Goal: Information Seeking & Learning: Learn about a topic

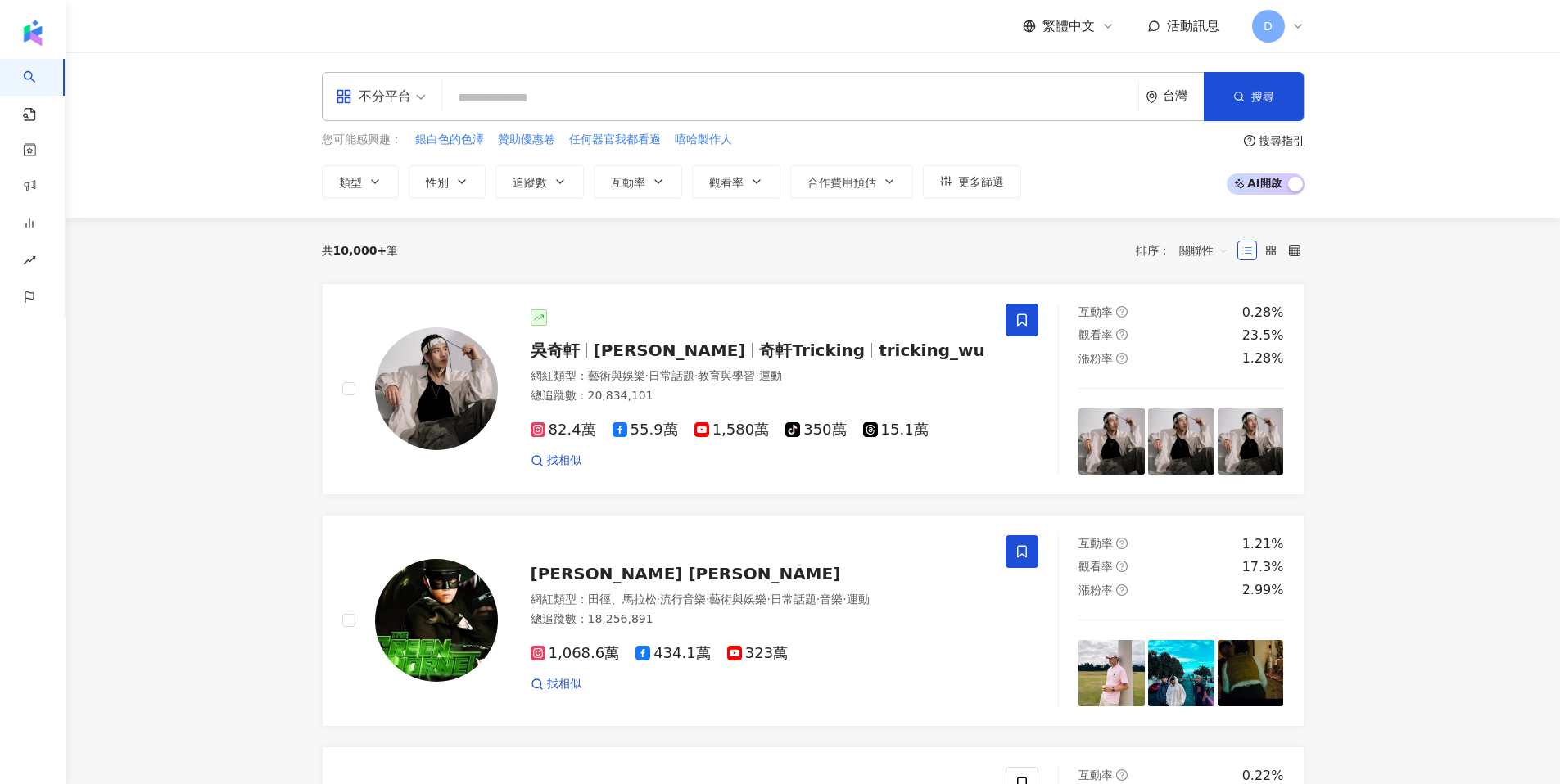
click at [1282, 26] on span "D" at bounding box center [1268, 26] width 32 height 32
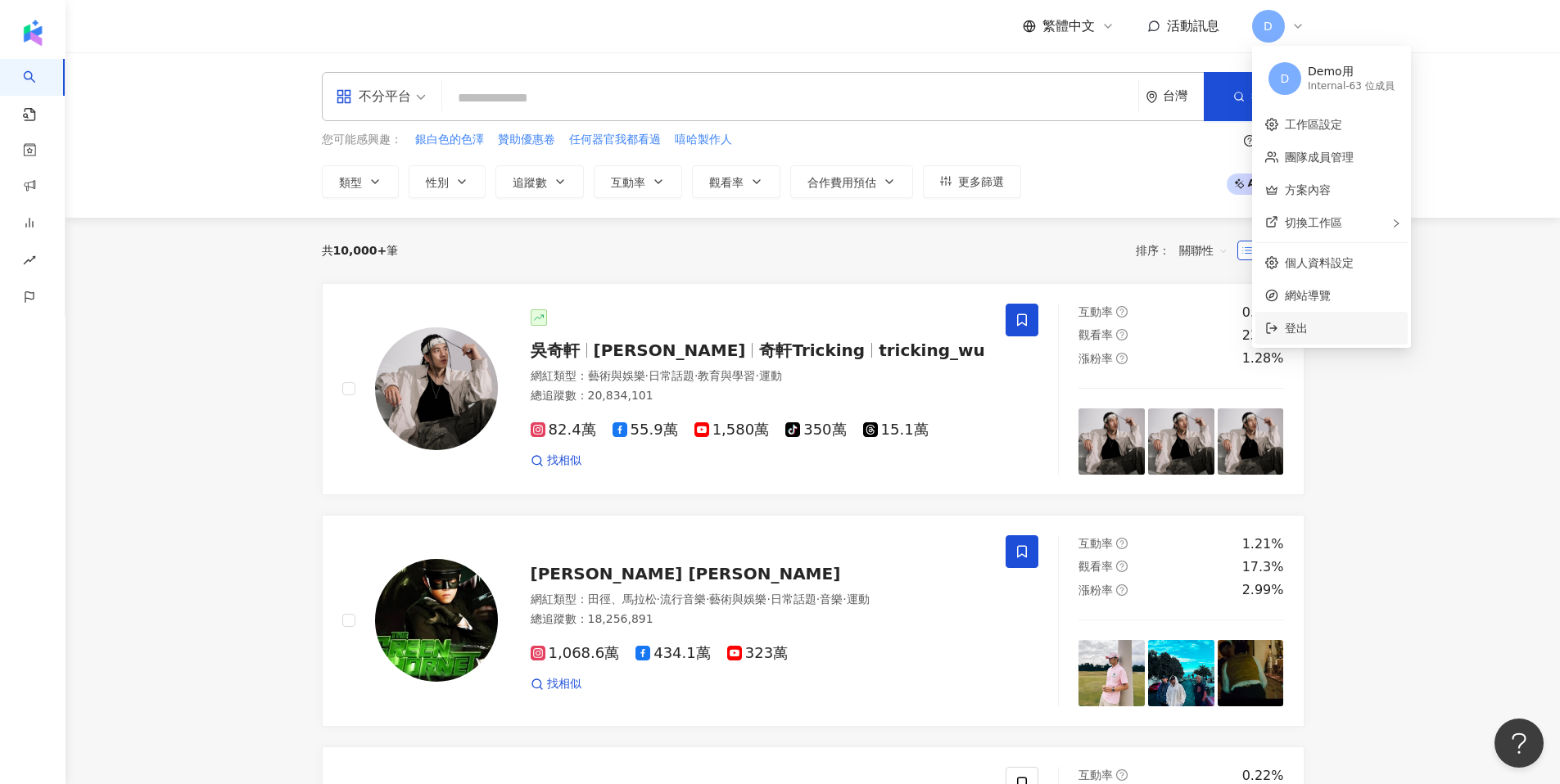
click at [1308, 314] on li "登出" at bounding box center [1331, 328] width 152 height 32
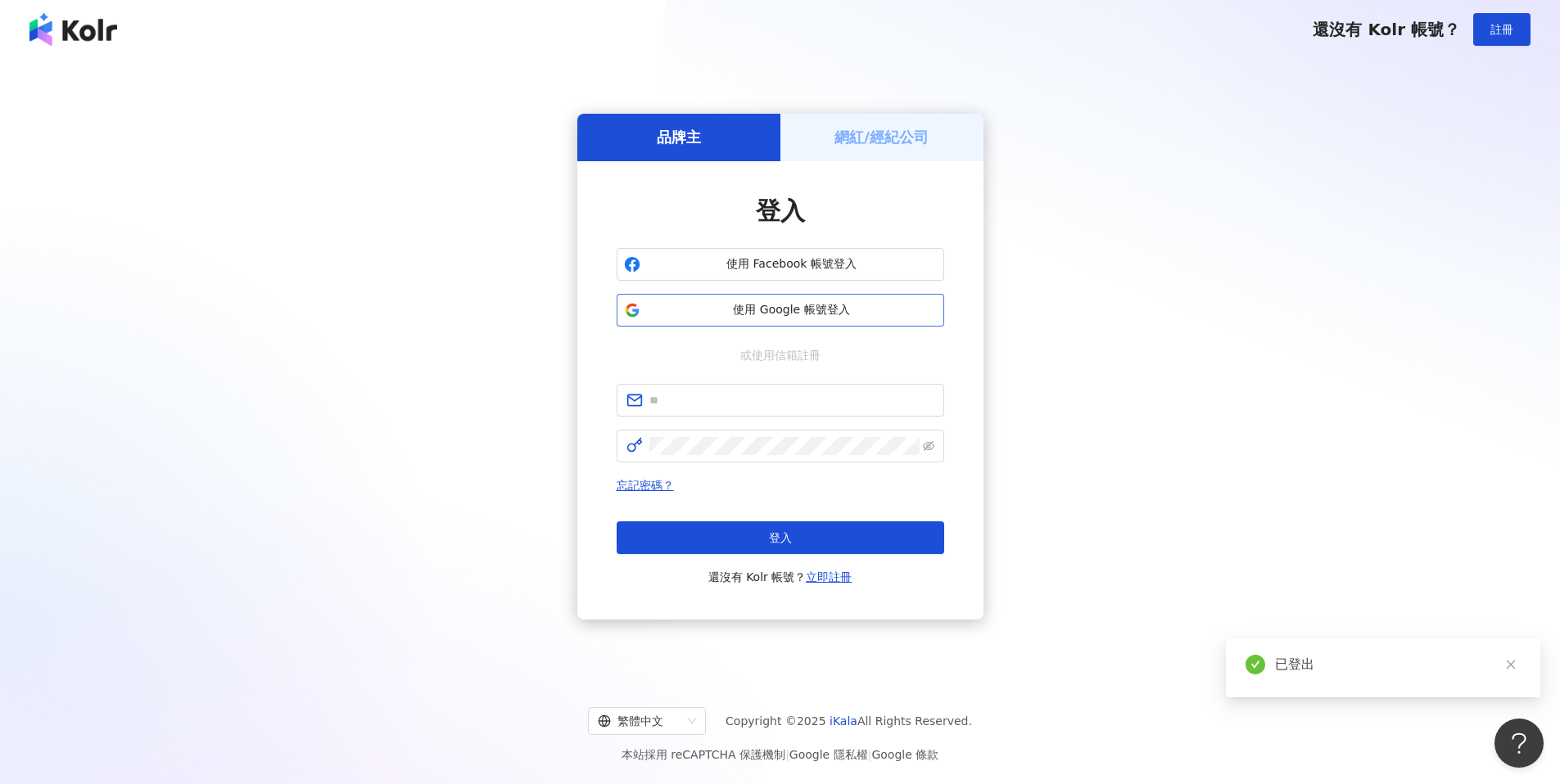
click at [785, 315] on span "使用 Google 帳號登入" at bounding box center [791, 309] width 289 height 16
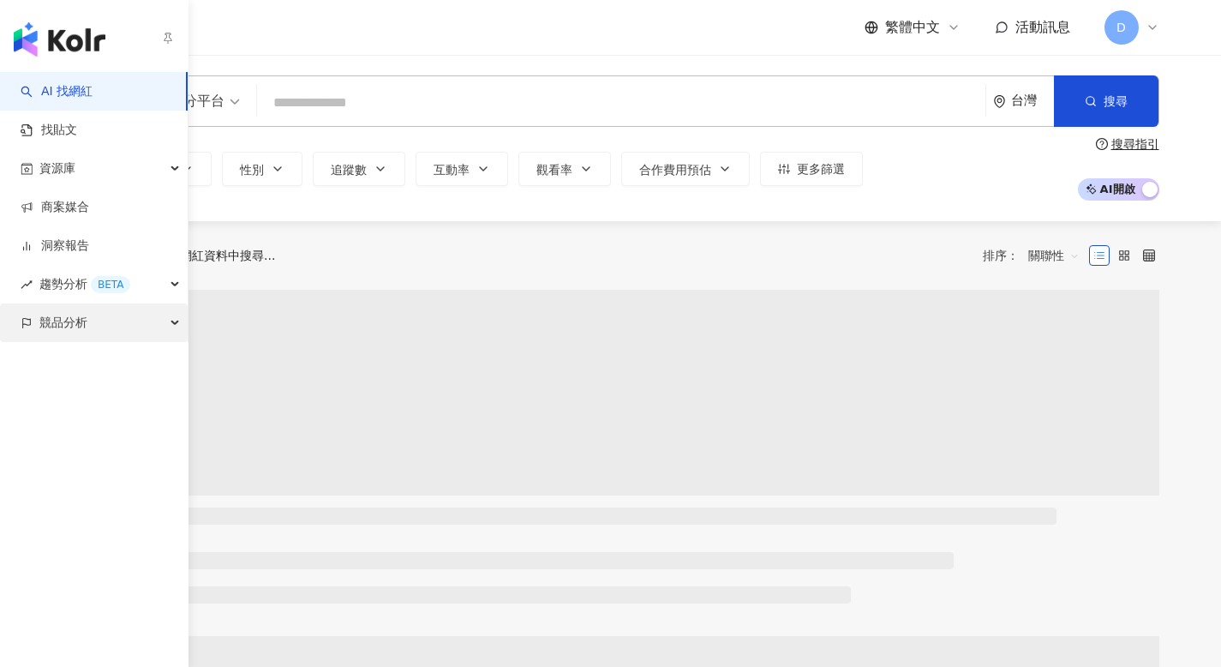
click at [44, 317] on span "競品分析" at bounding box center [63, 322] width 48 height 39
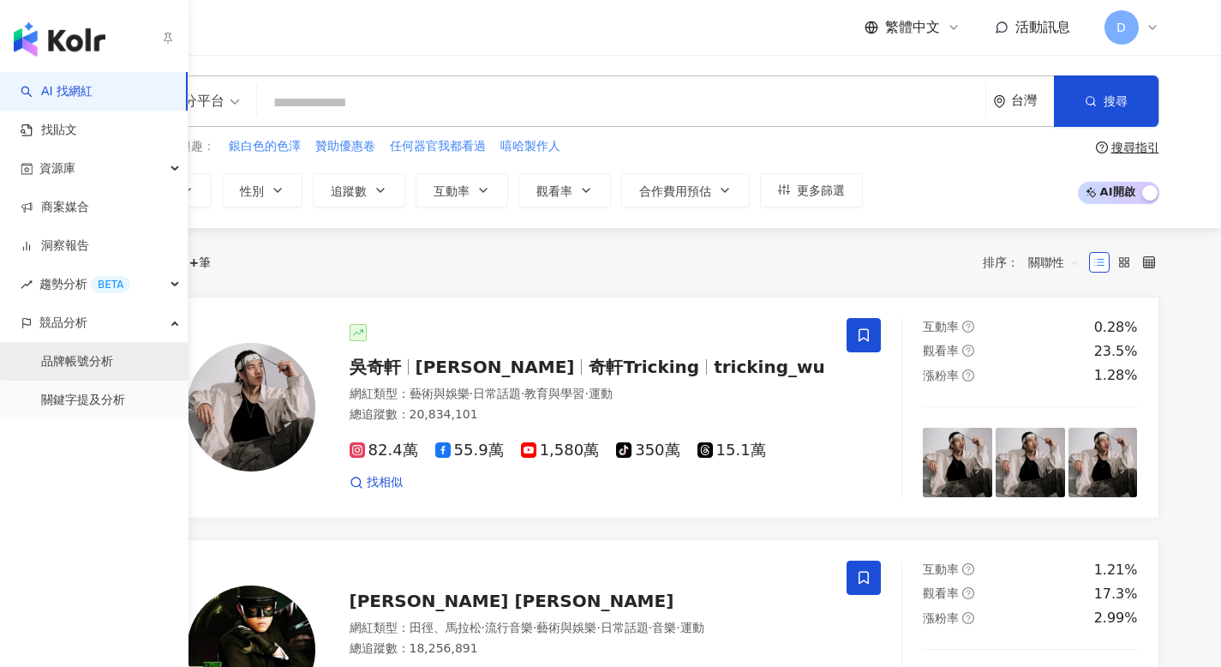
click at [77, 358] on link "品牌帳號分析" at bounding box center [77, 361] width 72 height 17
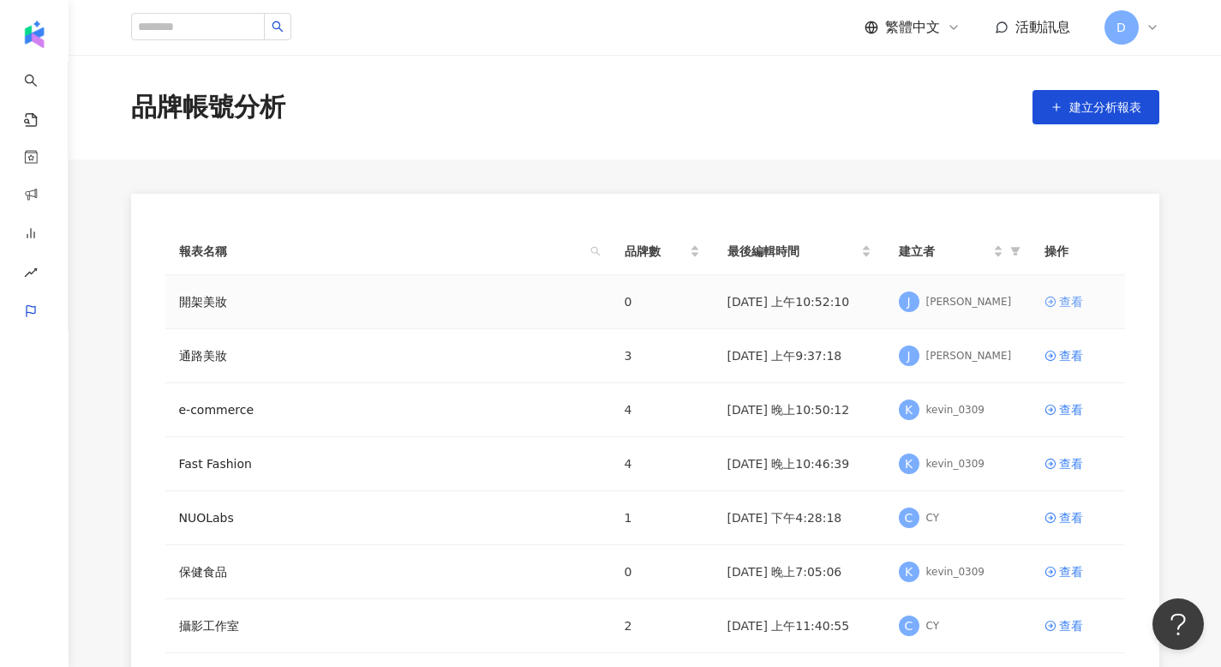
click at [1064, 305] on div "查看" at bounding box center [1071, 301] width 24 height 19
click at [1066, 361] on div "查看" at bounding box center [1071, 355] width 24 height 19
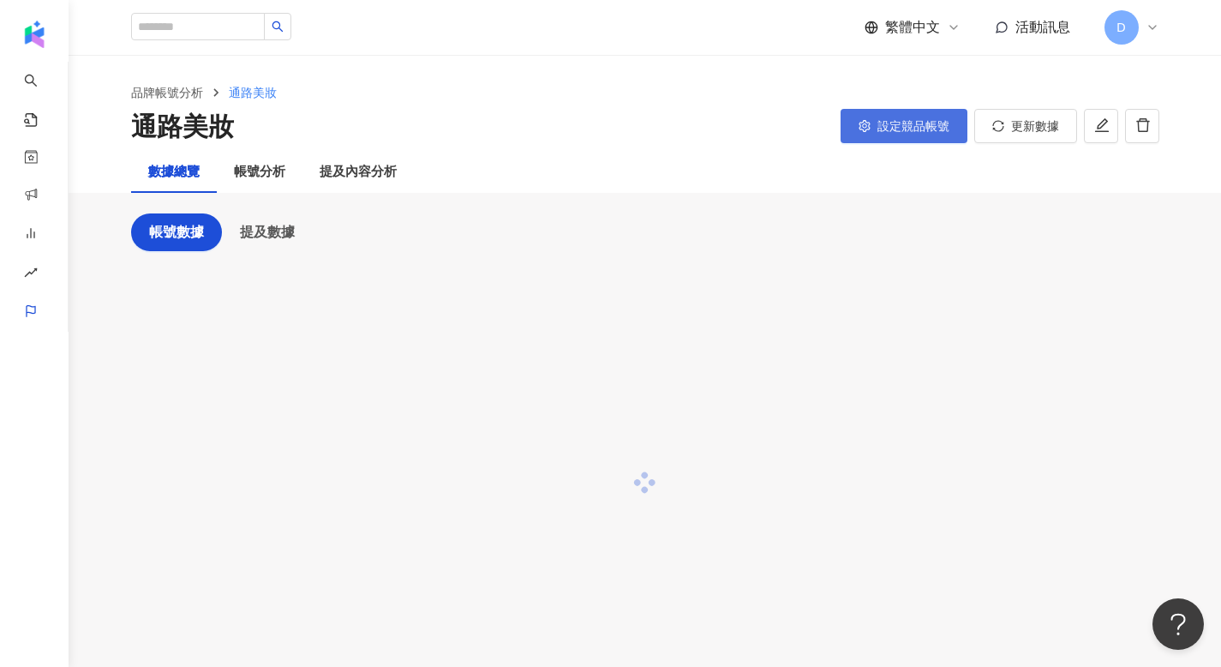
click at [892, 131] on span "設定競品帳號" at bounding box center [914, 126] width 72 height 14
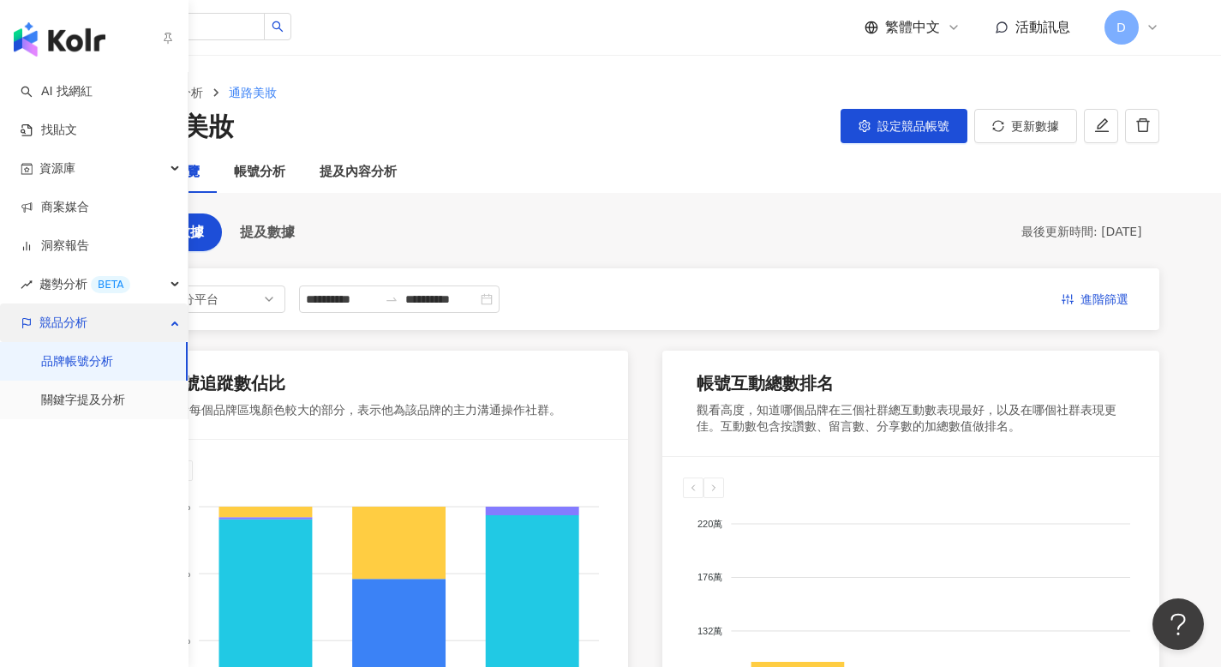
click at [32, 326] on icon "button" at bounding box center [27, 323] width 12 height 12
click at [65, 325] on span "競品分析" at bounding box center [63, 322] width 48 height 39
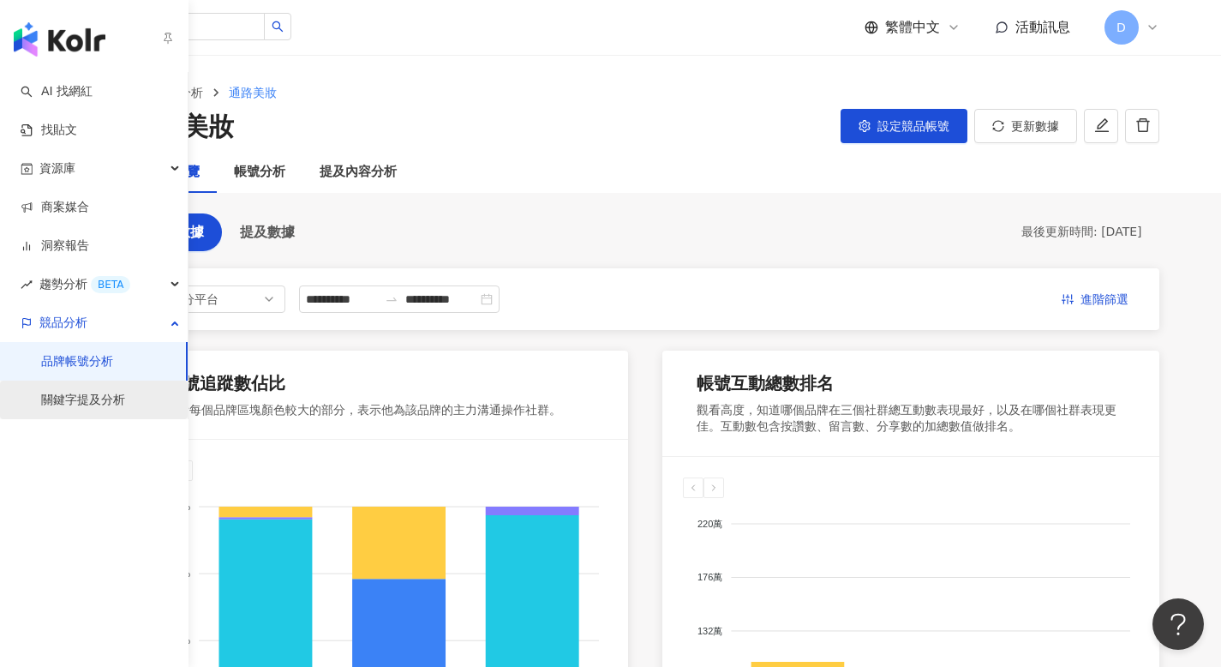
click at [77, 405] on link "關鍵字提及分析" at bounding box center [83, 400] width 84 height 17
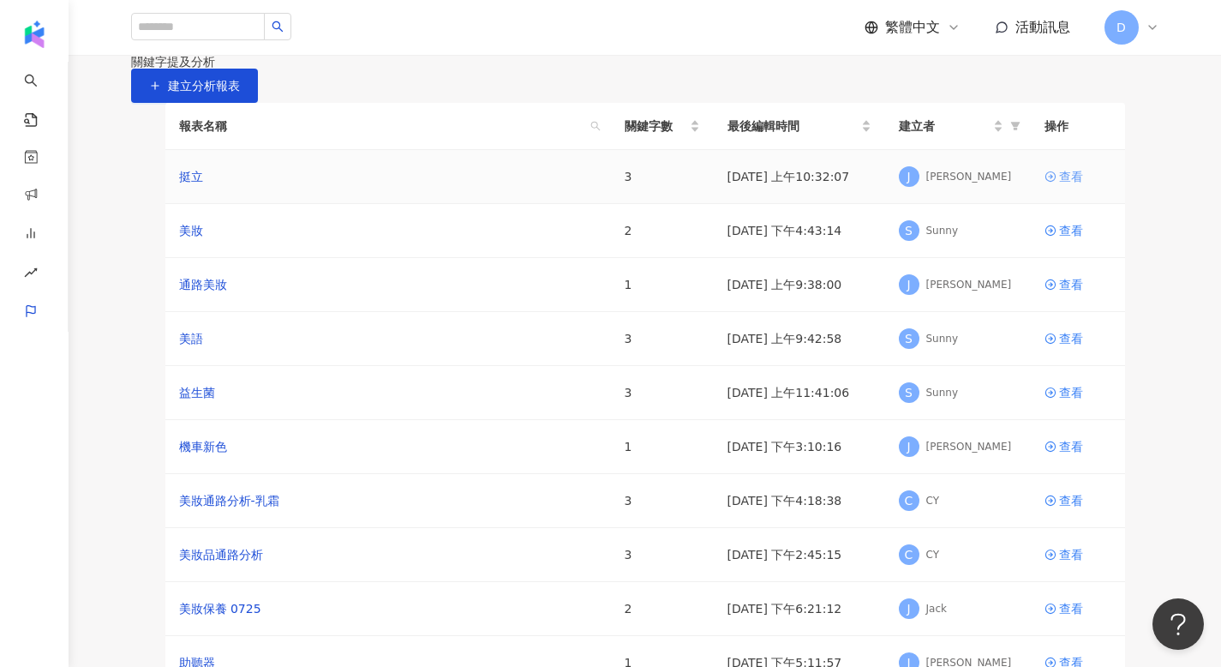
click at [1067, 186] on div "查看" at bounding box center [1071, 176] width 24 height 19
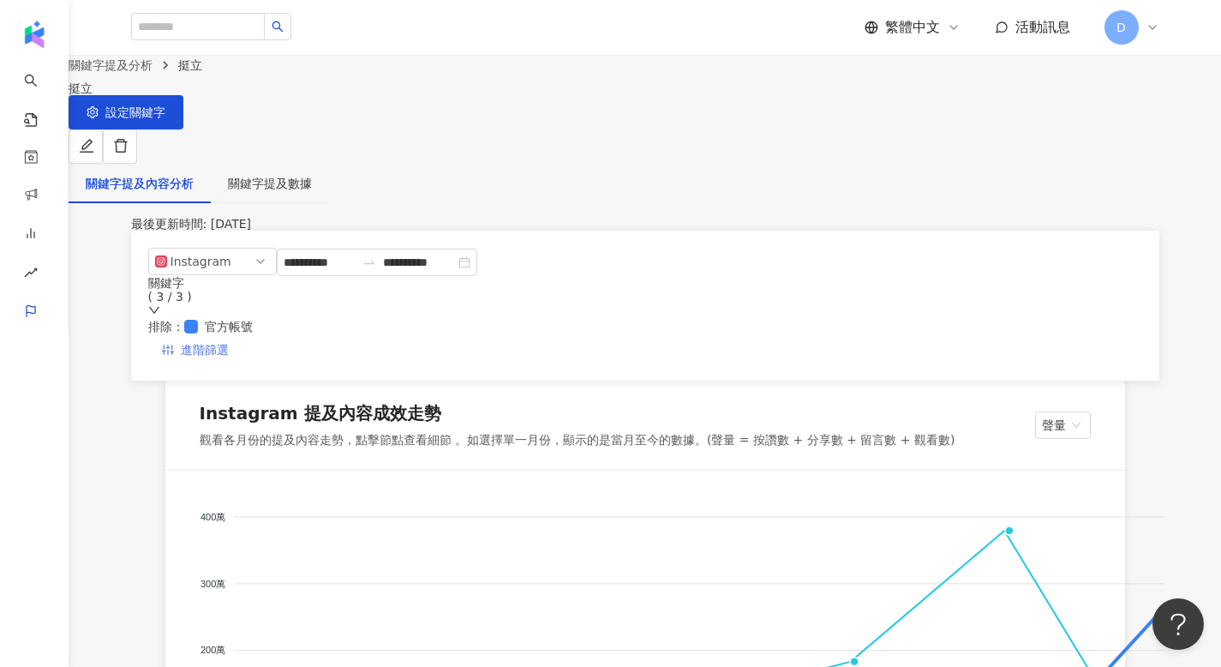
click at [243, 336] on button "進階篩選" at bounding box center [195, 349] width 94 height 27
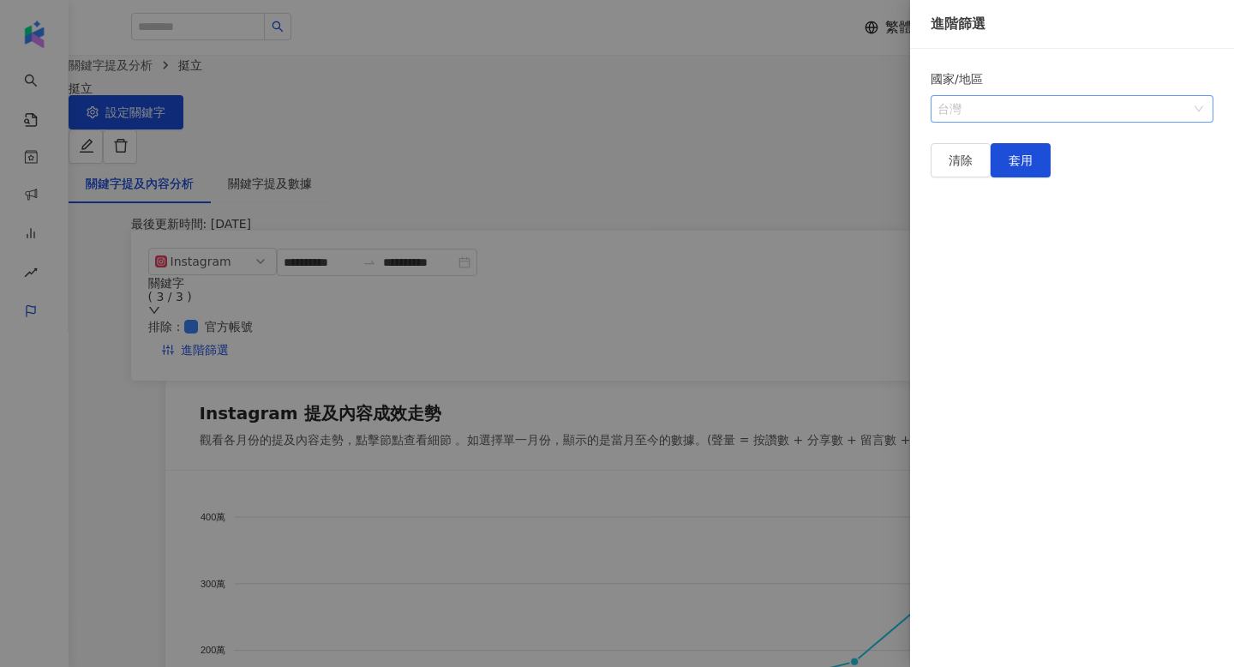
click at [999, 114] on span "台灣" at bounding box center [1072, 109] width 269 height 26
click at [93, 327] on div at bounding box center [617, 333] width 1234 height 667
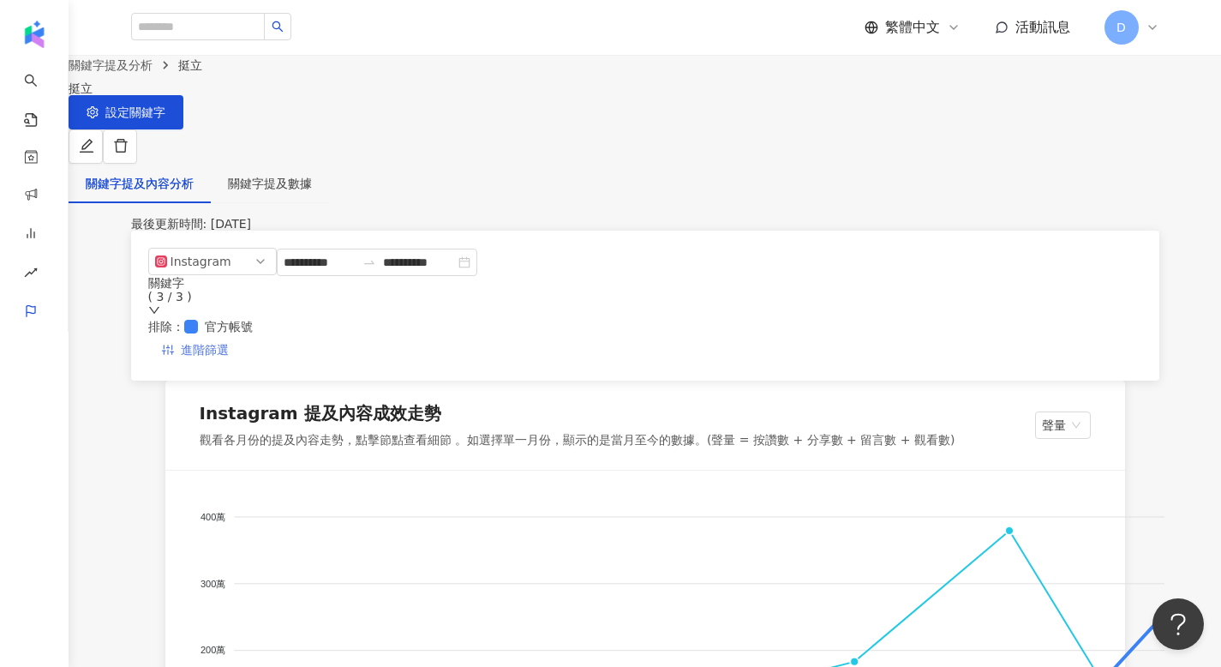
click at [229, 337] on span "進階篩選" at bounding box center [205, 350] width 48 height 27
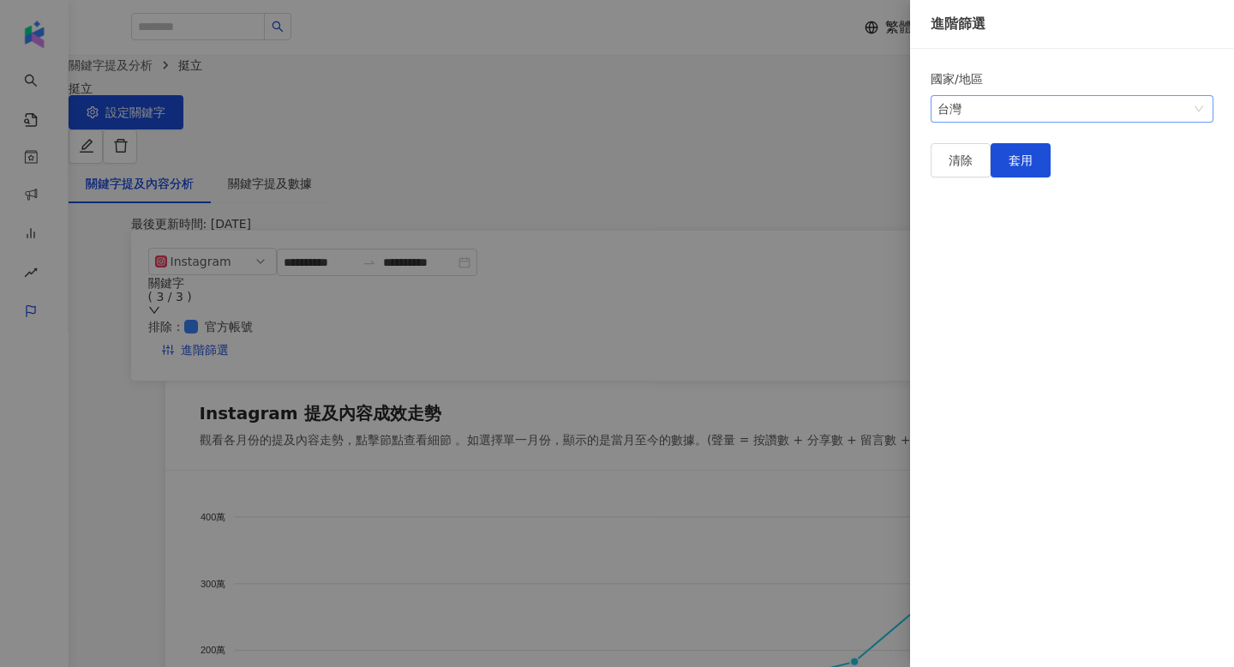
click at [1004, 106] on span "台灣" at bounding box center [1072, 109] width 269 height 26
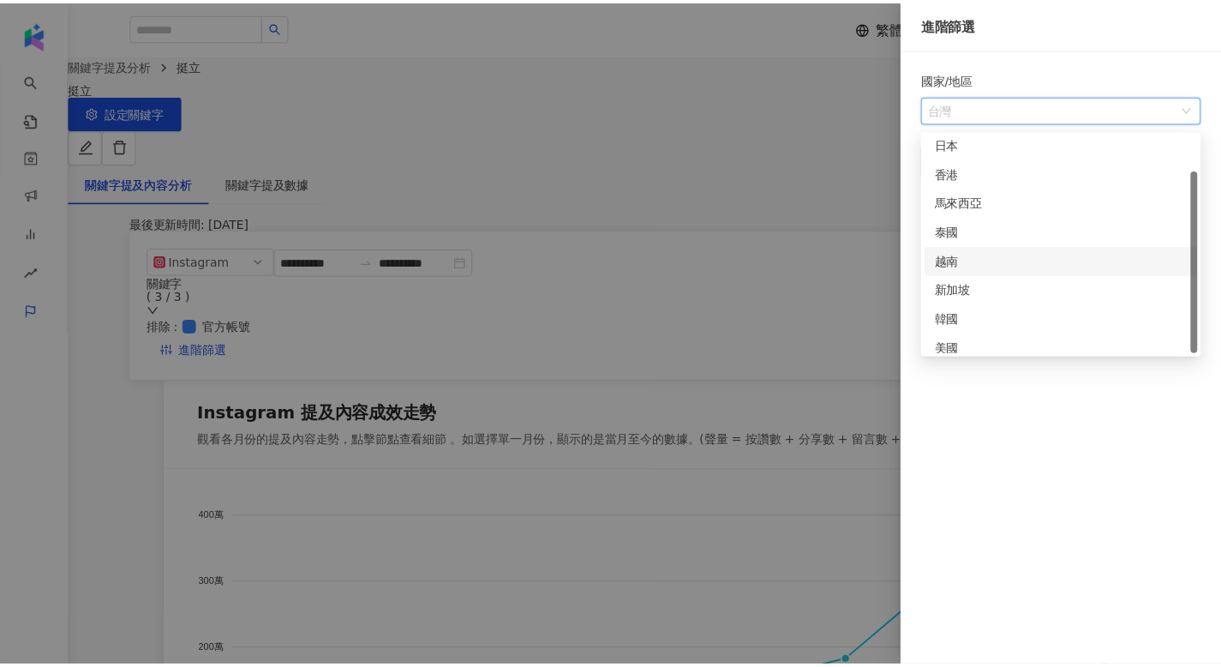
scroll to position [43, 0]
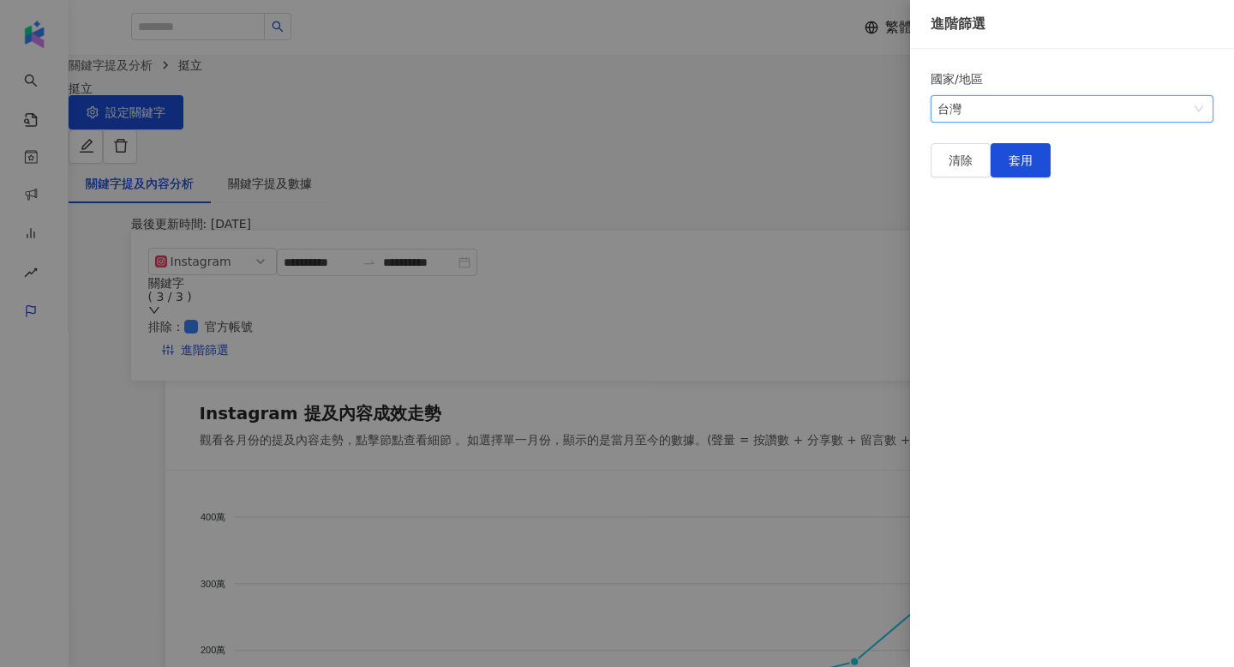
click at [431, 42] on div at bounding box center [617, 333] width 1234 height 667
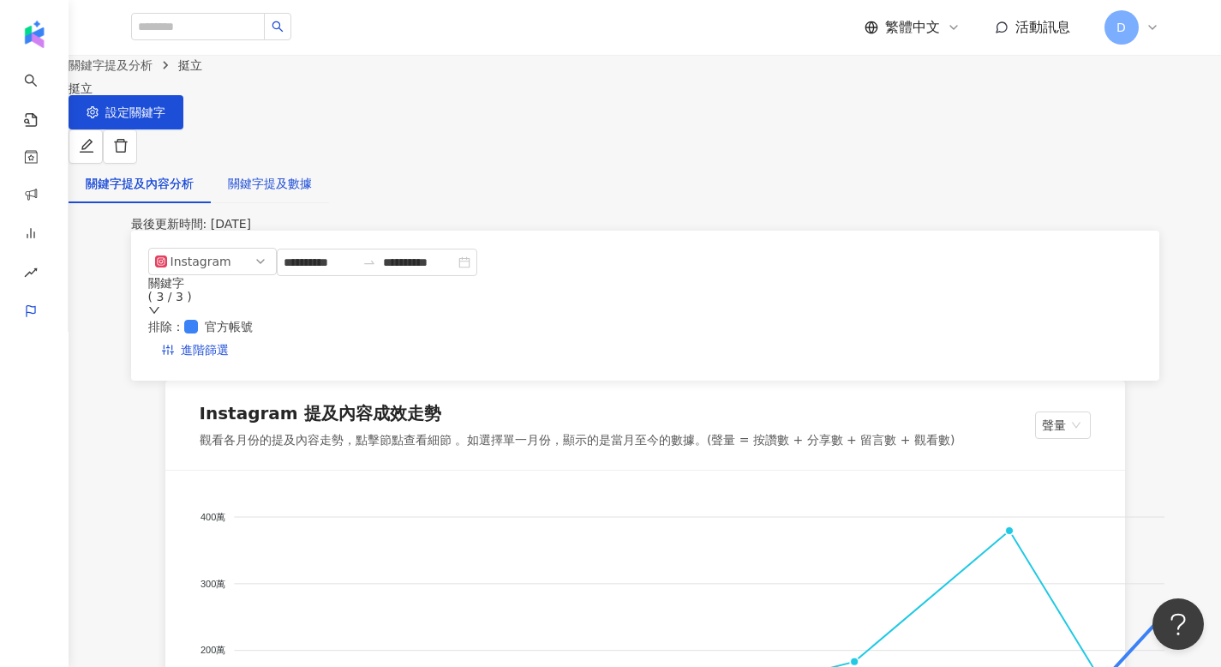
click at [312, 174] on div "關鍵字提及數據" at bounding box center [270, 183] width 84 height 19
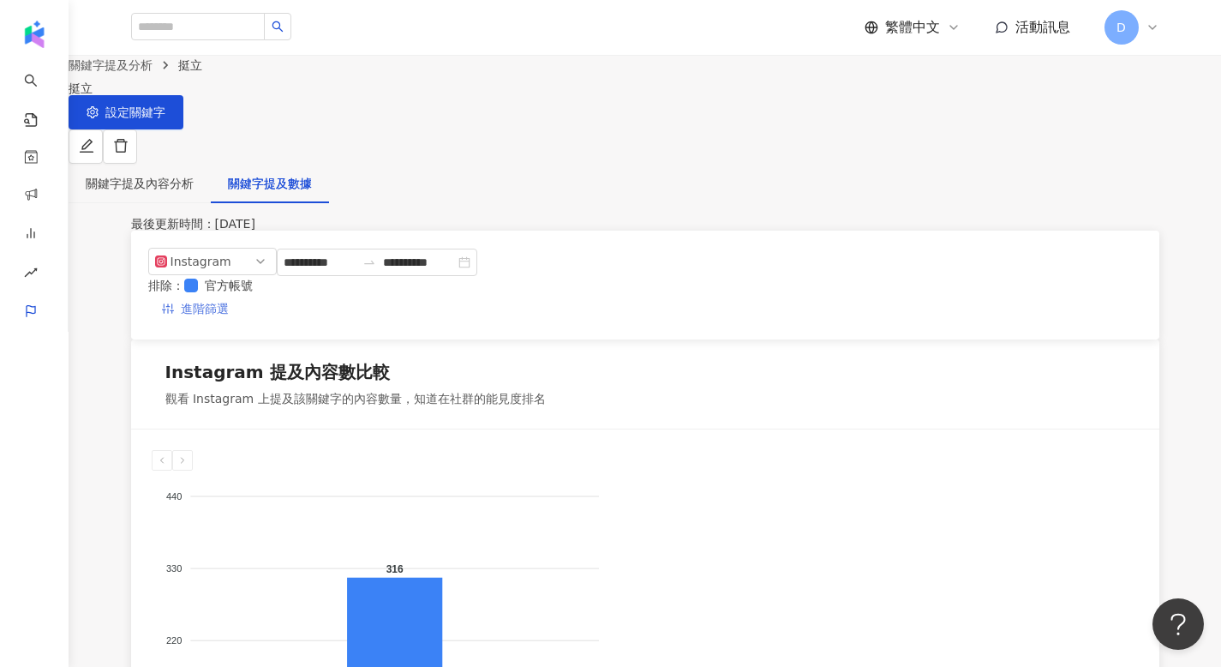
click at [229, 296] on span "進階篩選" at bounding box center [205, 309] width 48 height 27
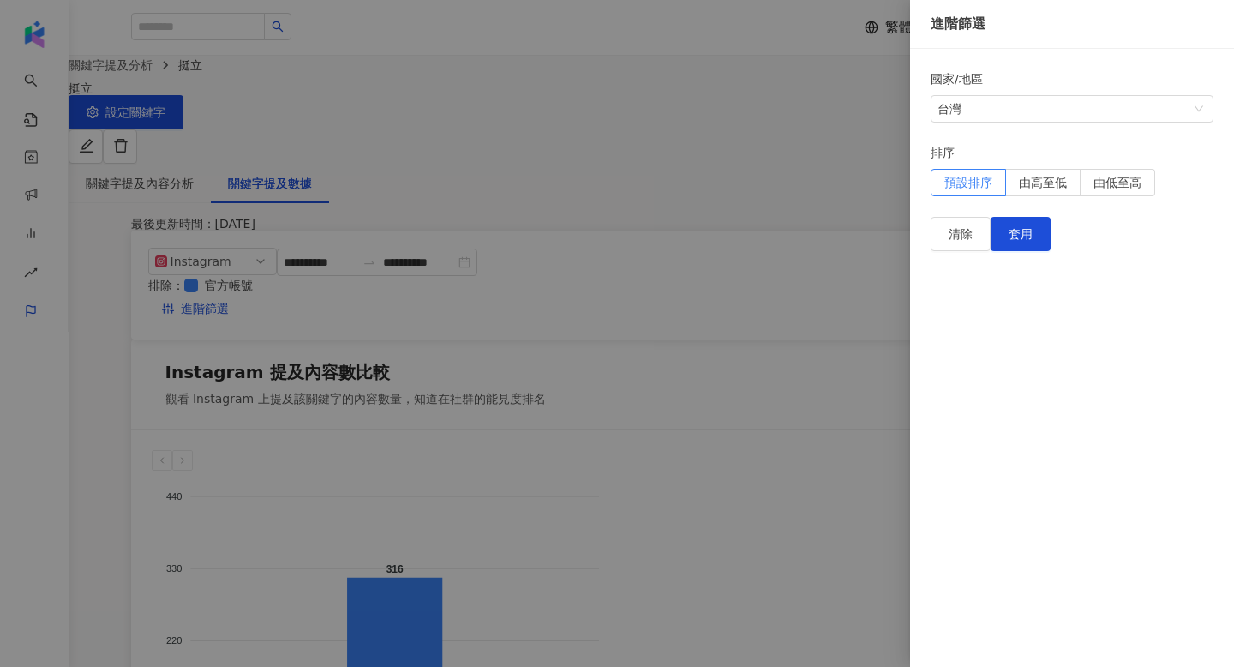
click at [517, 202] on div at bounding box center [617, 333] width 1234 height 667
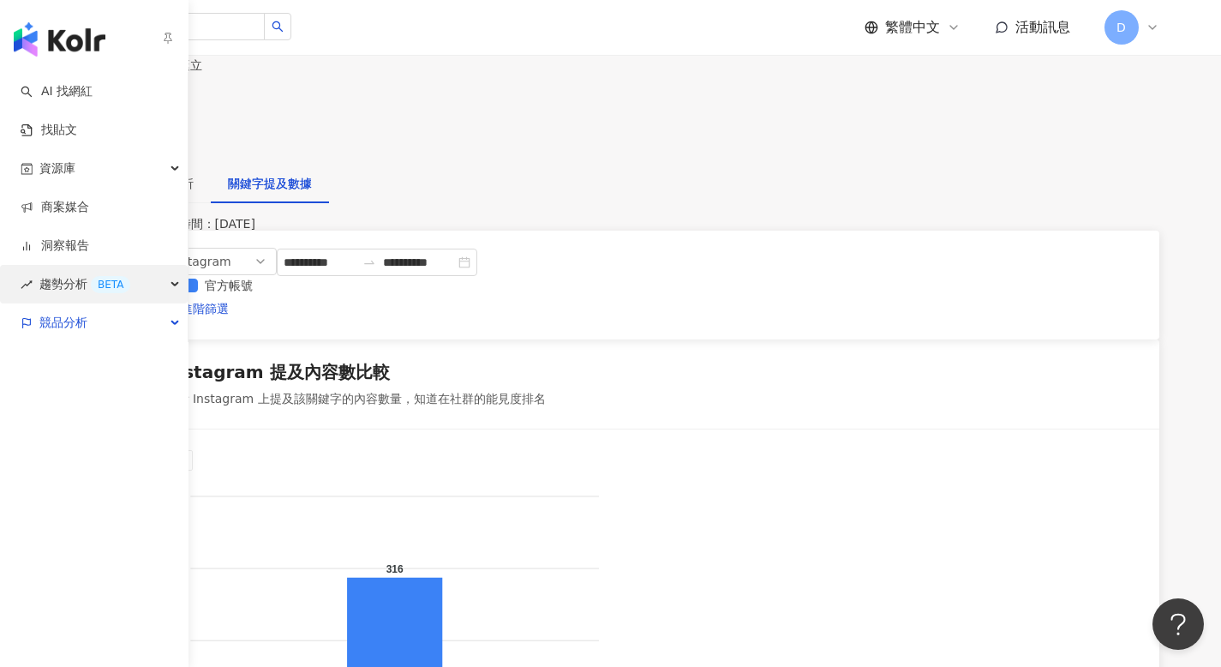
click at [39, 275] on div "趨勢分析 BETA" at bounding box center [94, 284] width 188 height 39
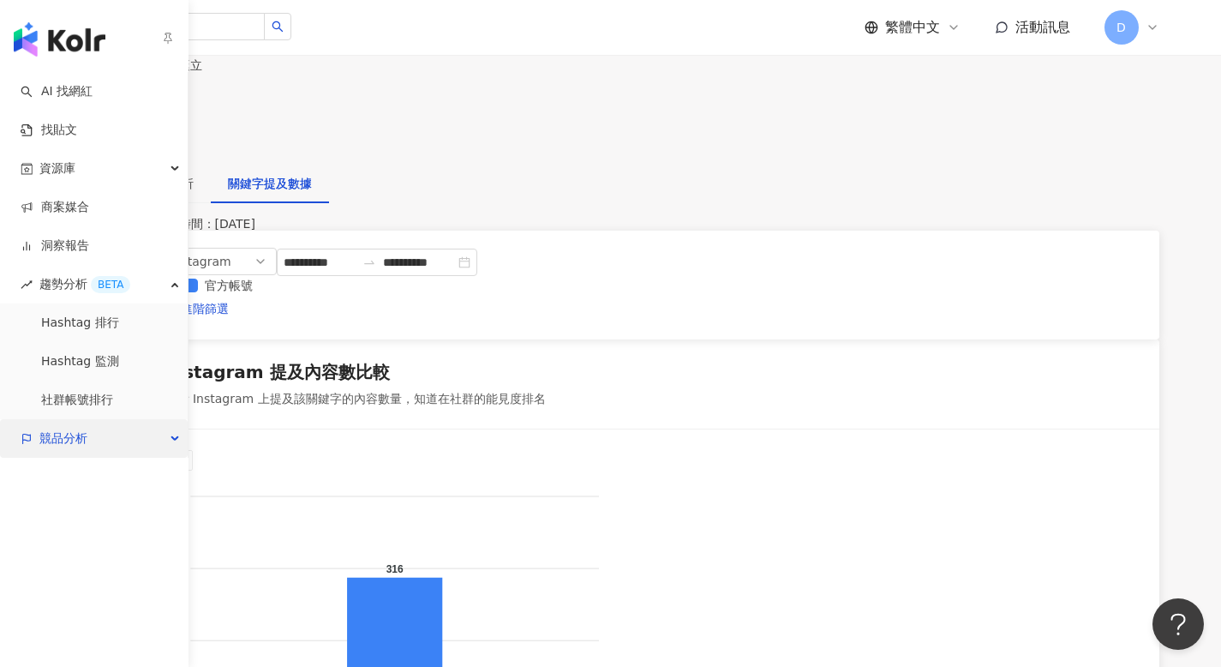
click at [69, 446] on span "競品分析" at bounding box center [63, 438] width 48 height 39
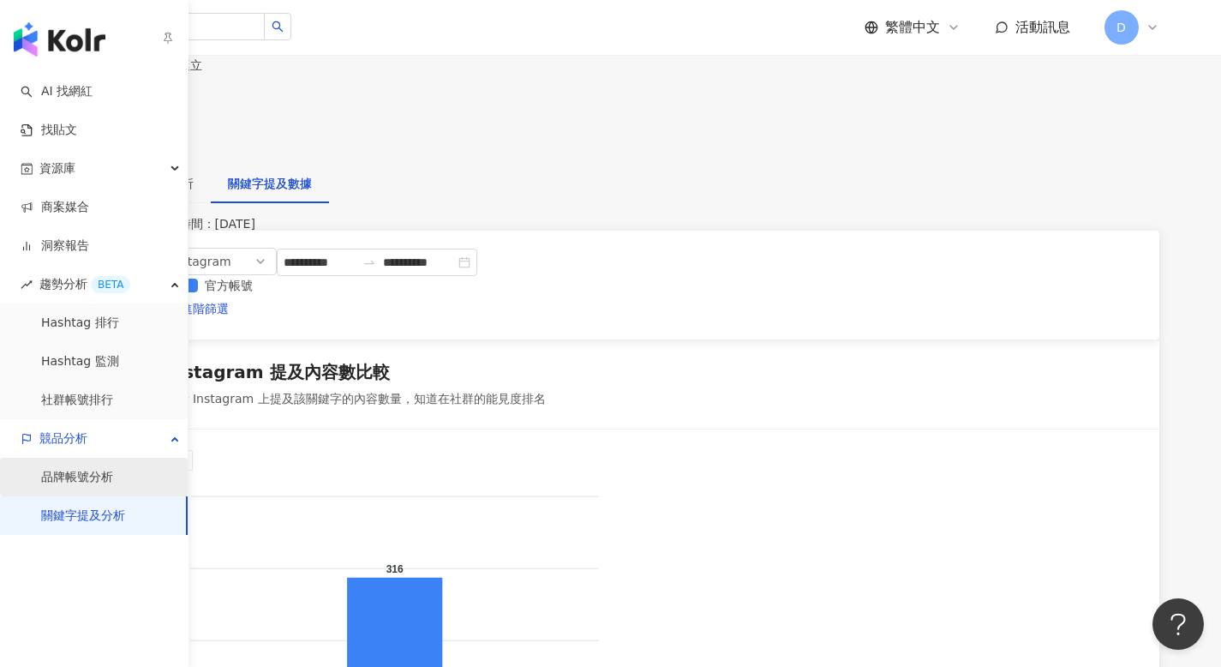
click at [79, 482] on link "品牌帳號分析" at bounding box center [77, 477] width 72 height 17
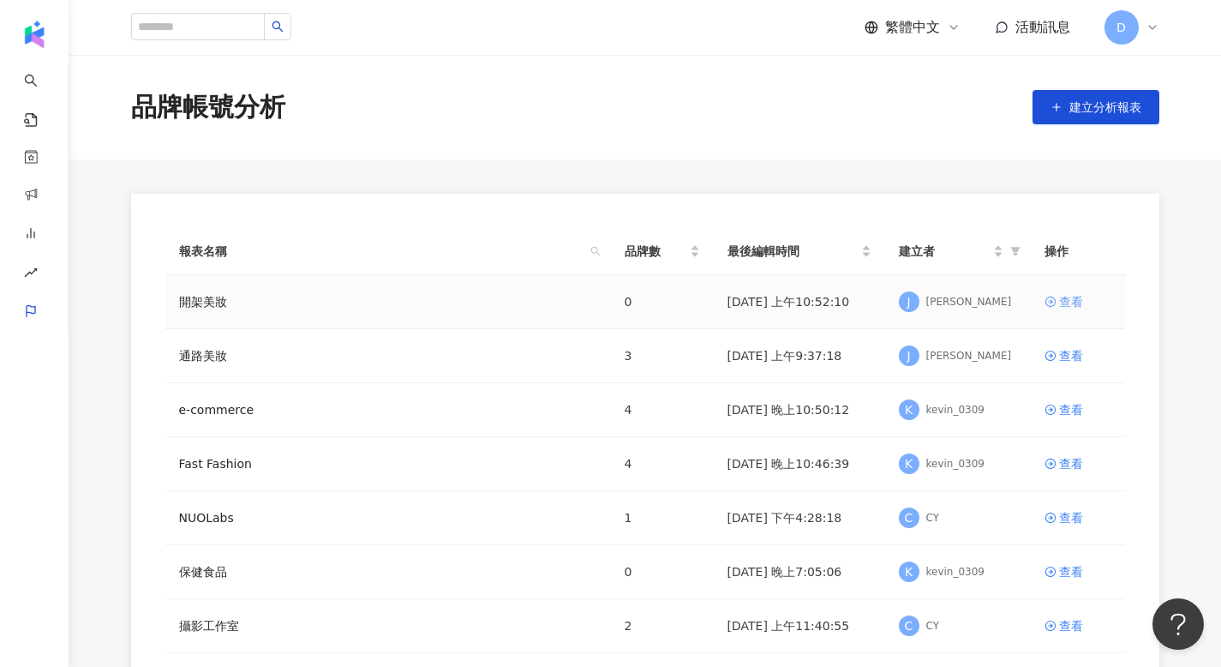
click at [1058, 303] on link "查看" at bounding box center [1078, 301] width 67 height 19
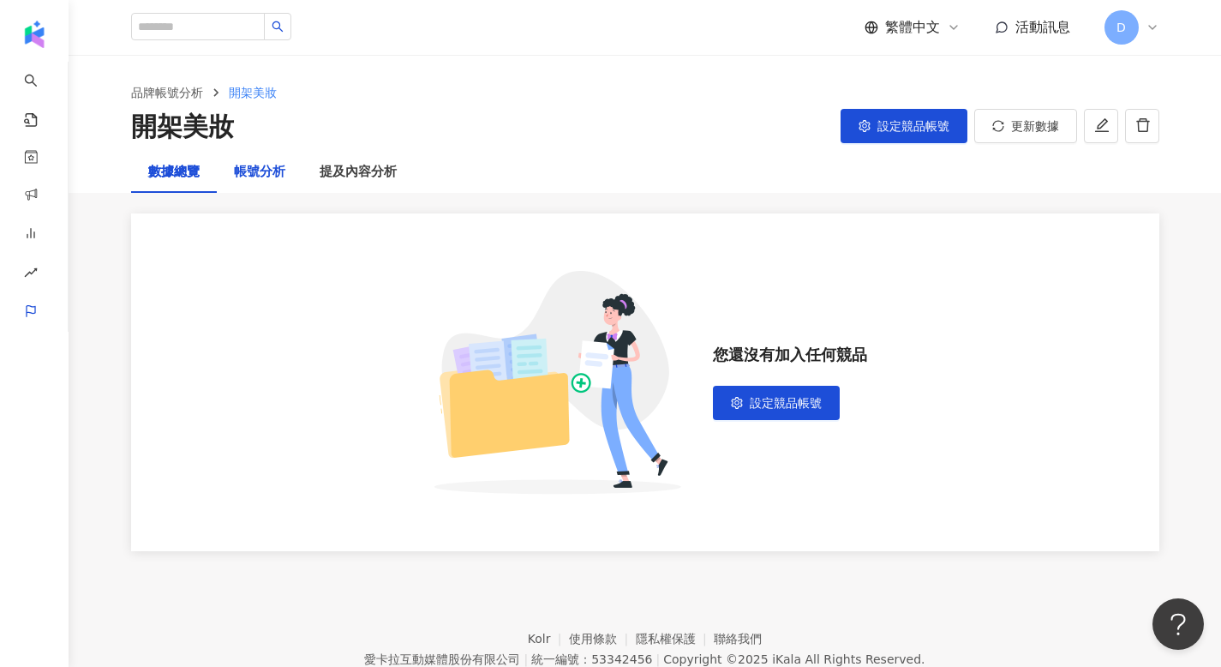
click at [262, 177] on div "帳號分析" at bounding box center [259, 172] width 51 height 21
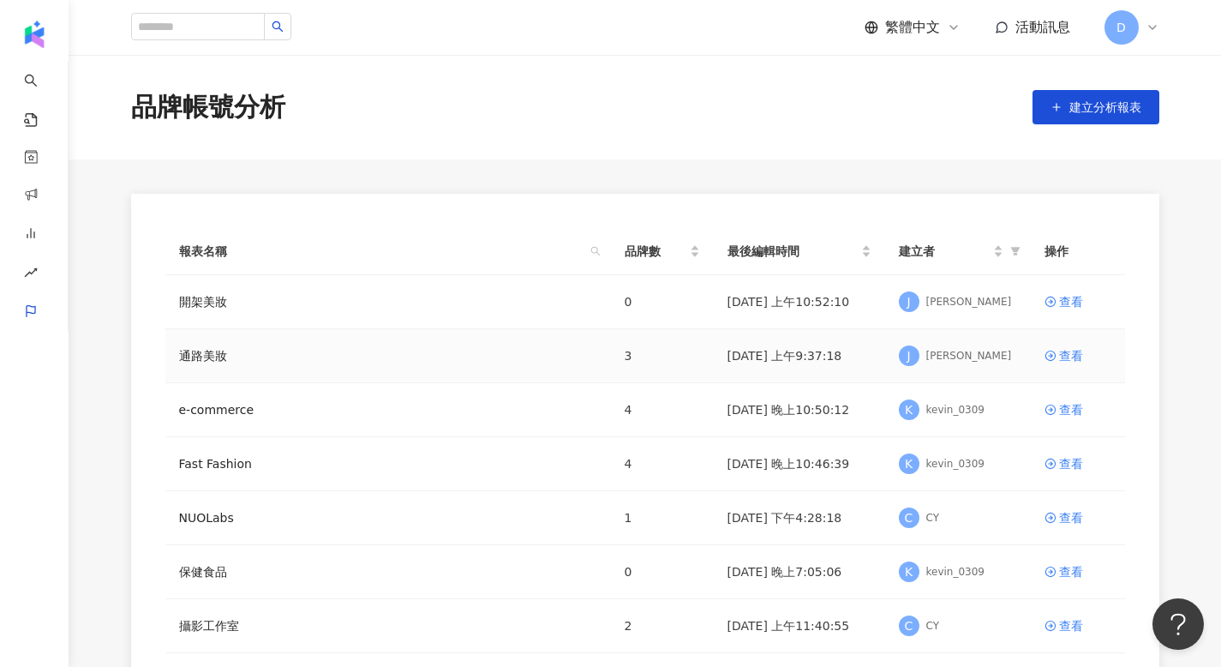
click at [505, 361] on div "通路美妝" at bounding box center [388, 355] width 418 height 19
click at [1066, 355] on div "查看" at bounding box center [1071, 355] width 24 height 19
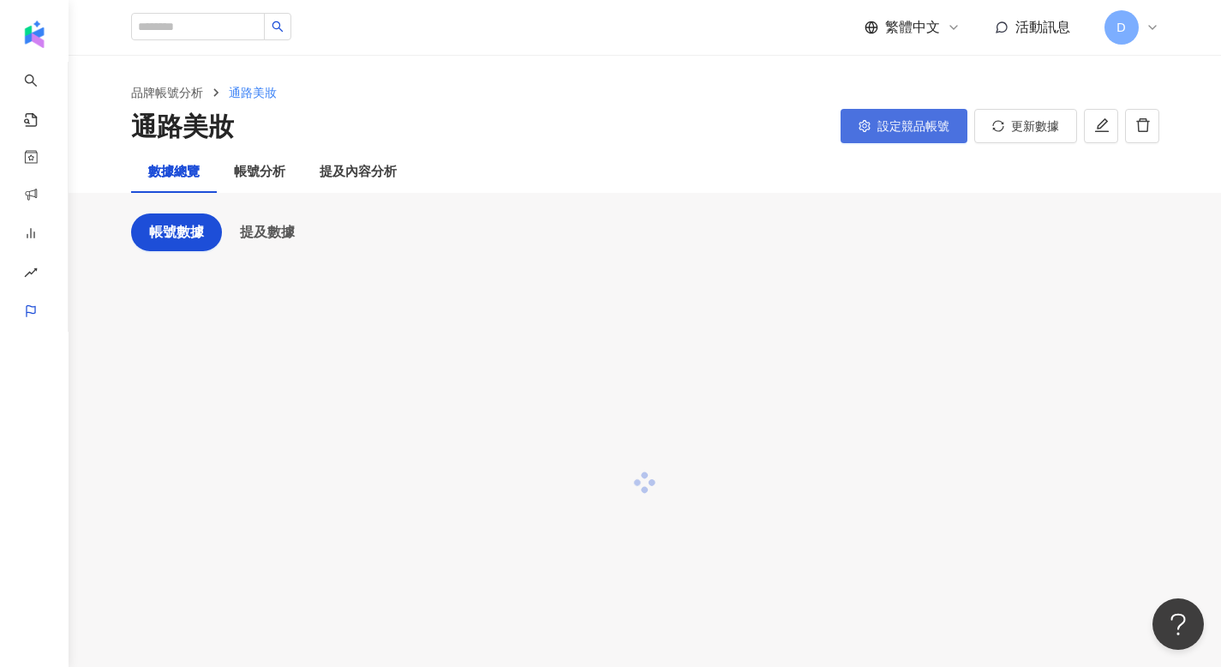
click at [916, 128] on span "設定競品帳號" at bounding box center [914, 126] width 72 height 14
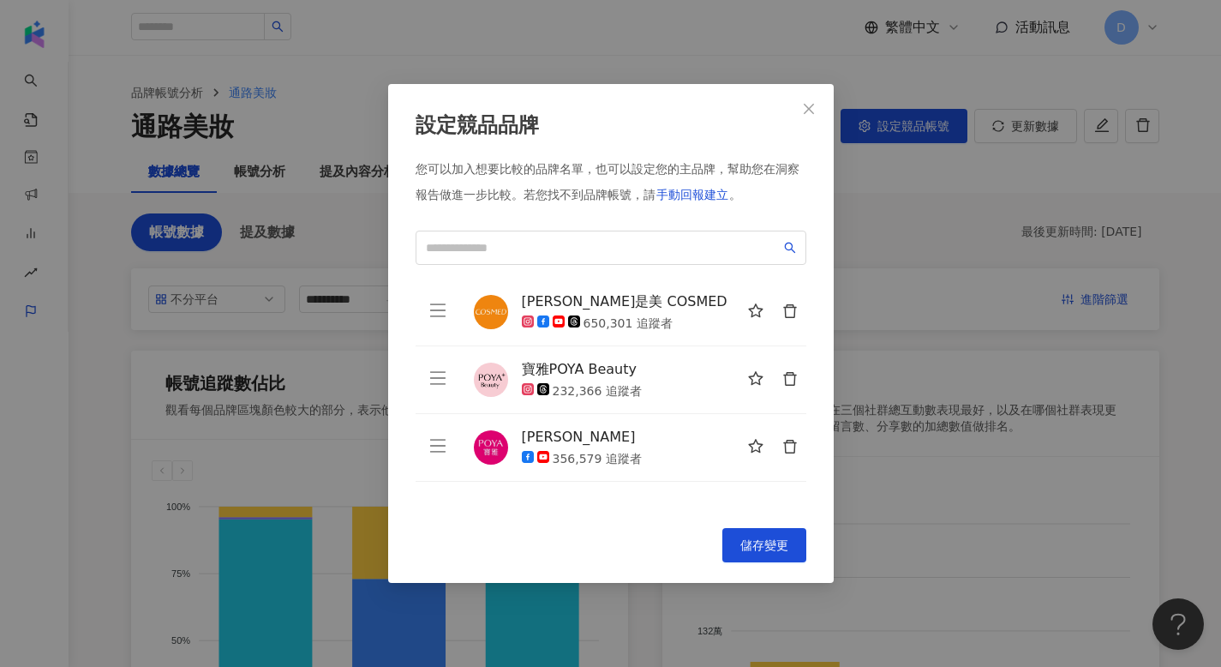
scroll to position [386, 0]
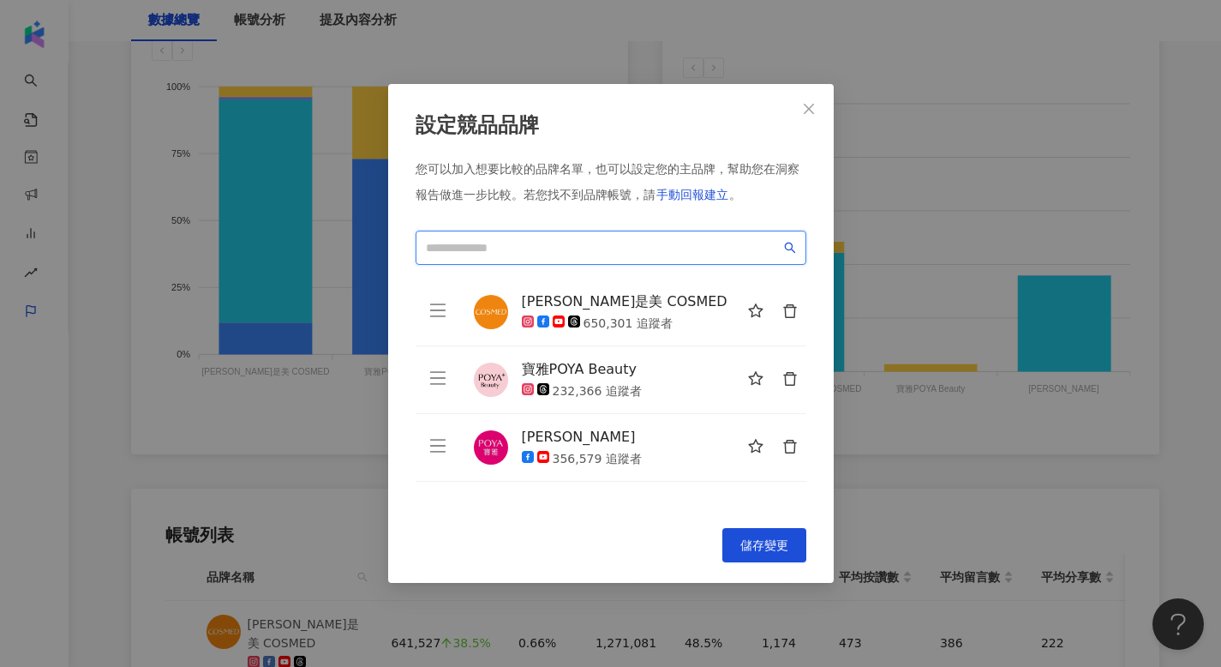
click at [582, 245] on input "search" at bounding box center [603, 247] width 355 height 19
click at [797, 120] on button "Close" at bounding box center [809, 109] width 34 height 34
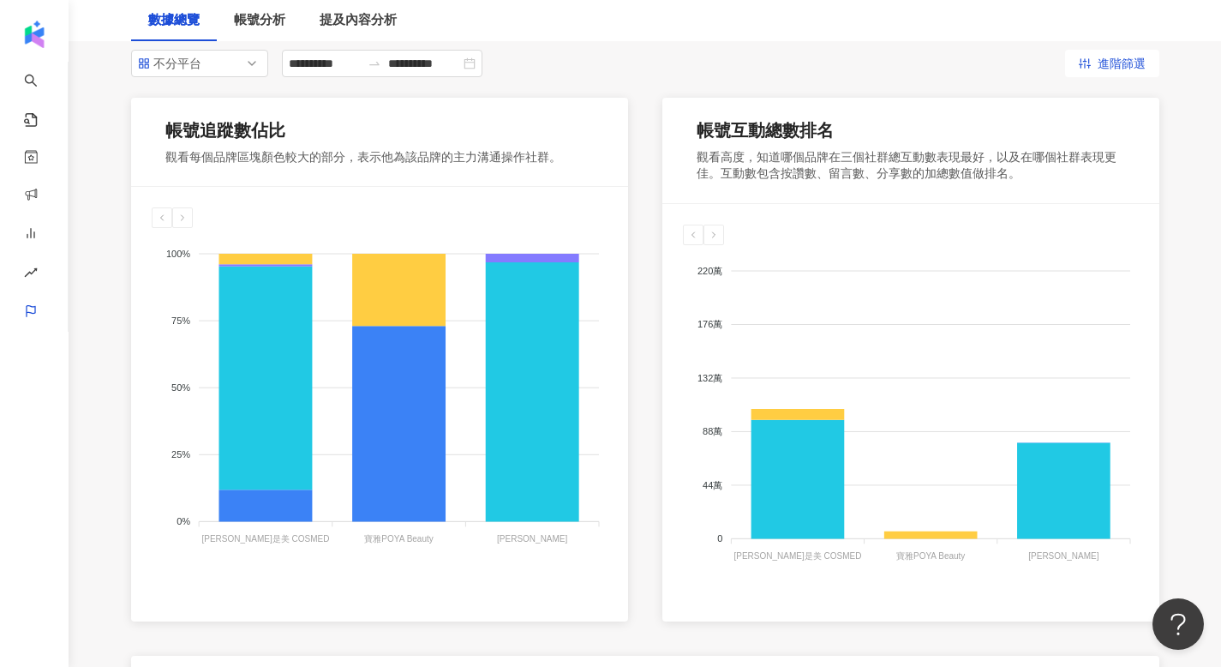
scroll to position [0, 0]
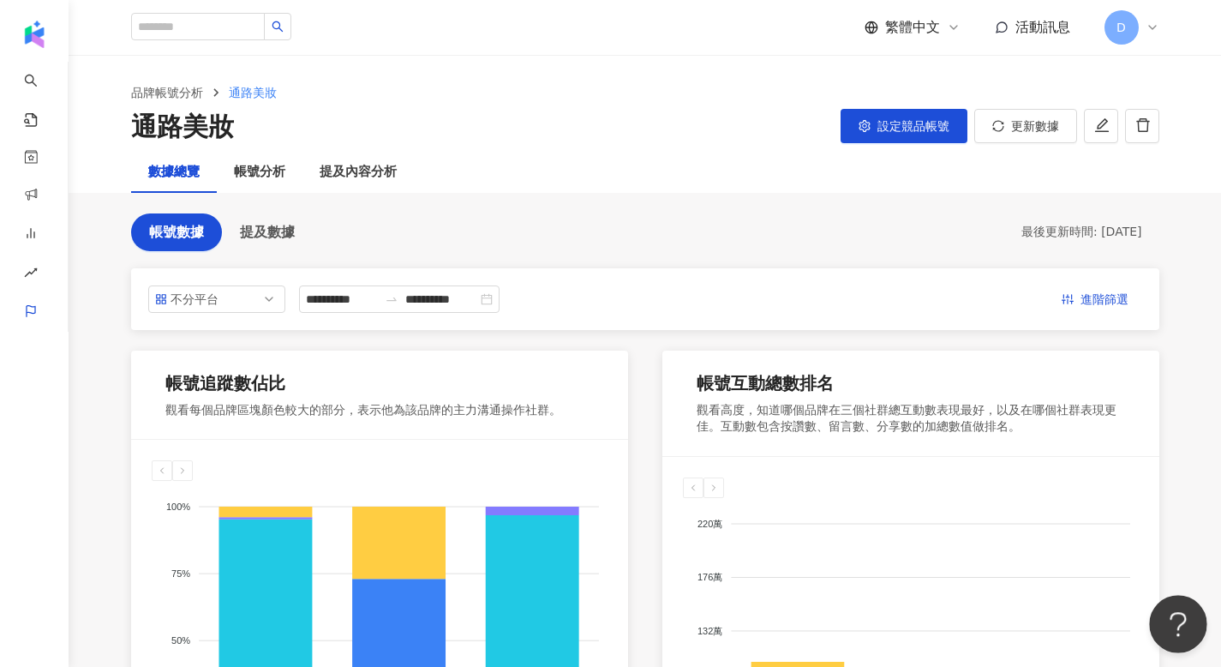
click at [1175, 617] on button "Open Beacon popover" at bounding box center [1174, 620] width 51 height 51
type input "****"
